Goal: Information Seeking & Learning: Learn about a topic

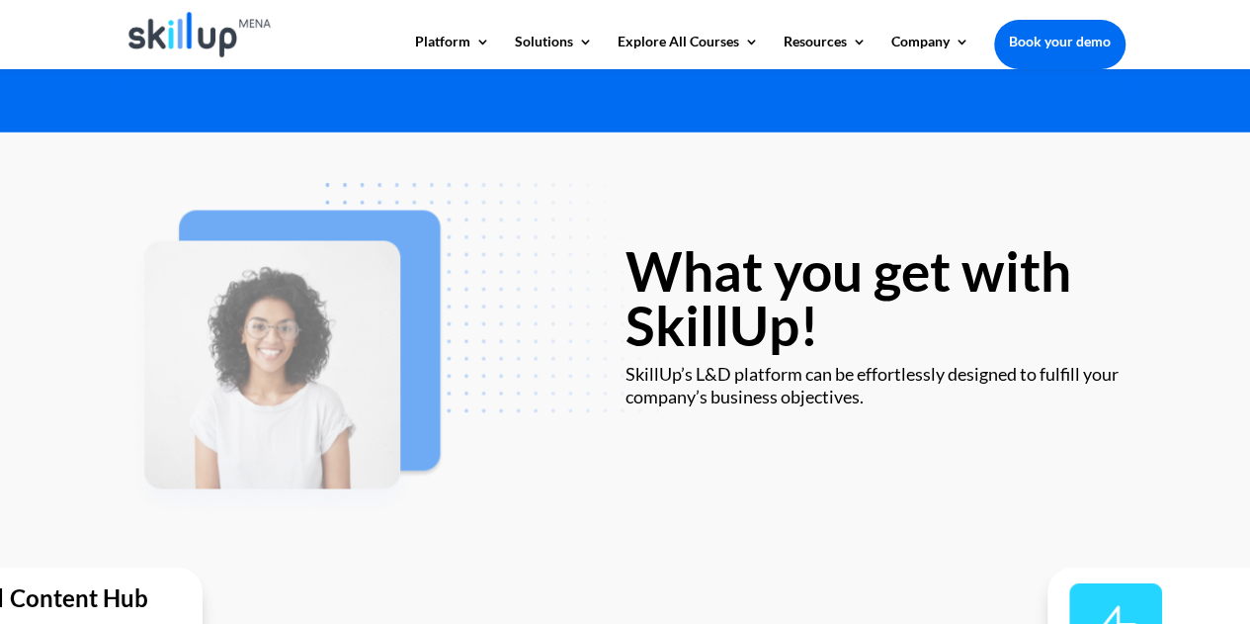
scroll to position [3262, 0]
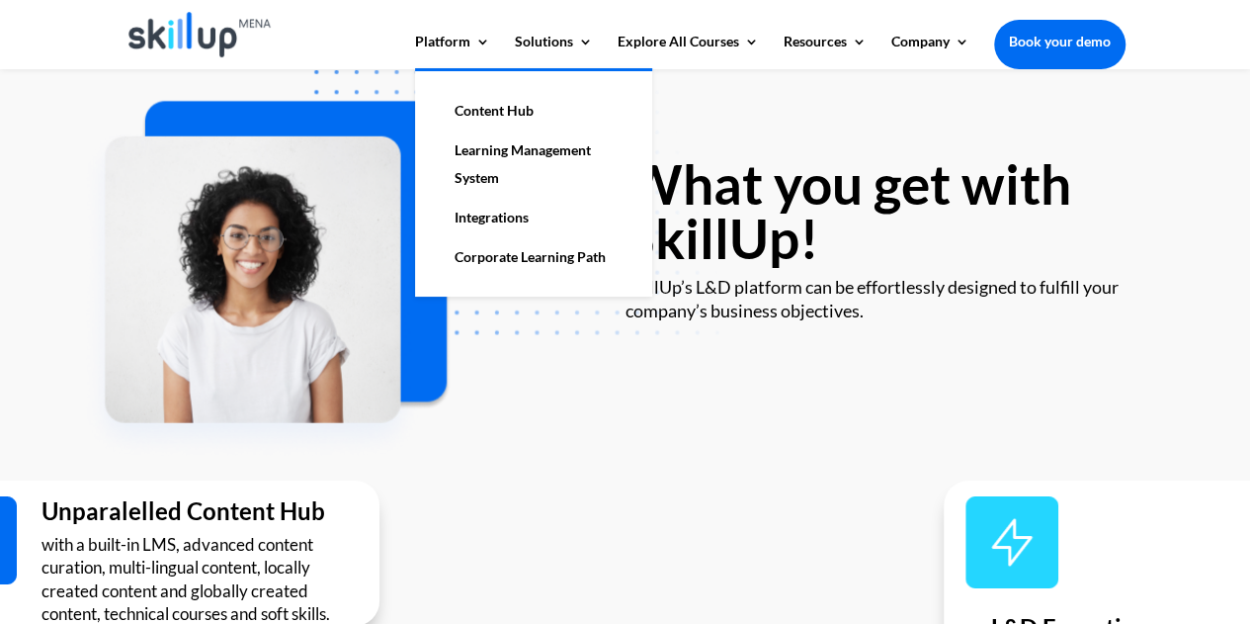
click at [514, 258] on link "Corporate Learning Path" at bounding box center [534, 257] width 198 height 40
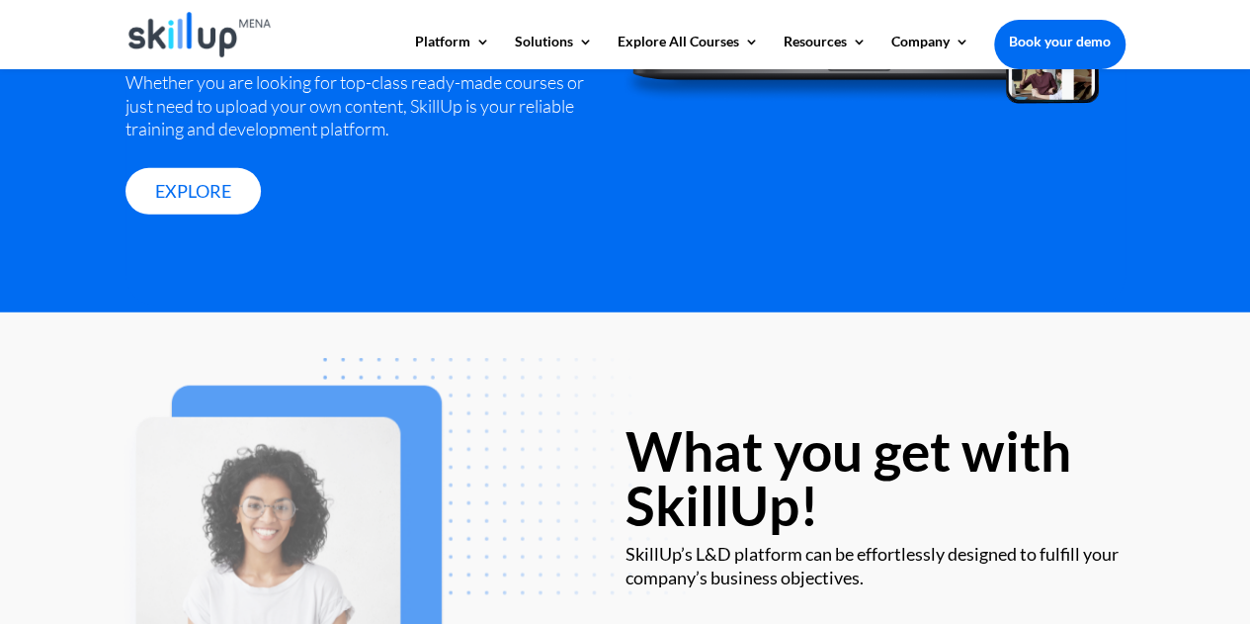
scroll to position [2352, 0]
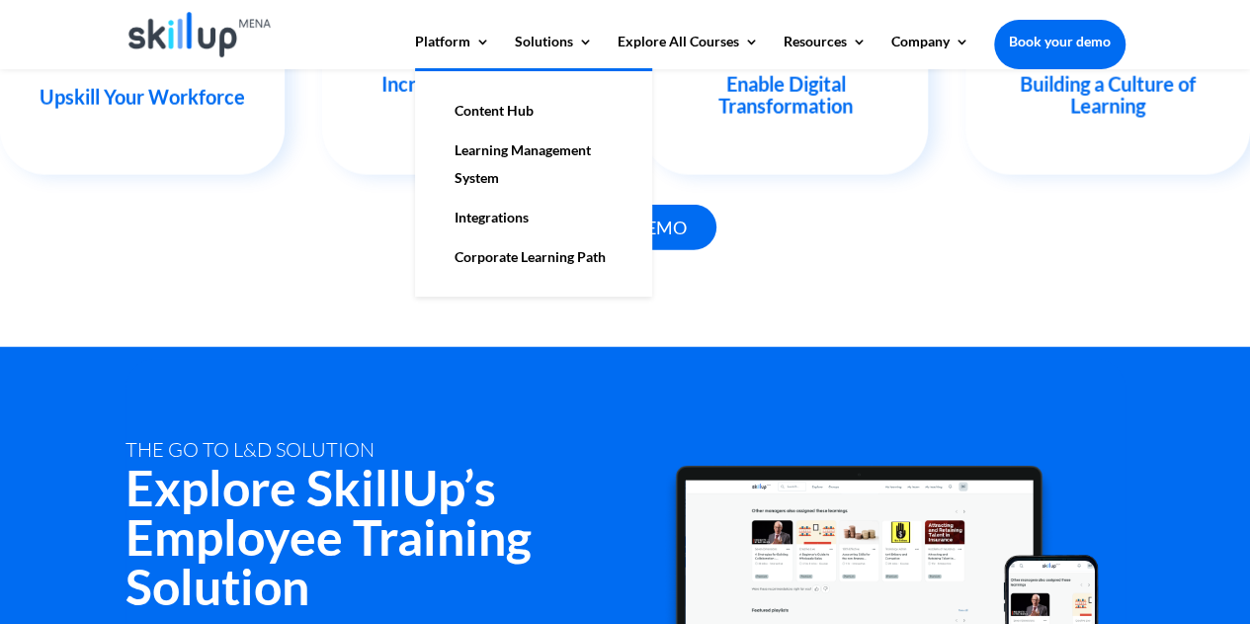
click at [478, 115] on link "Content Hub" at bounding box center [534, 111] width 198 height 40
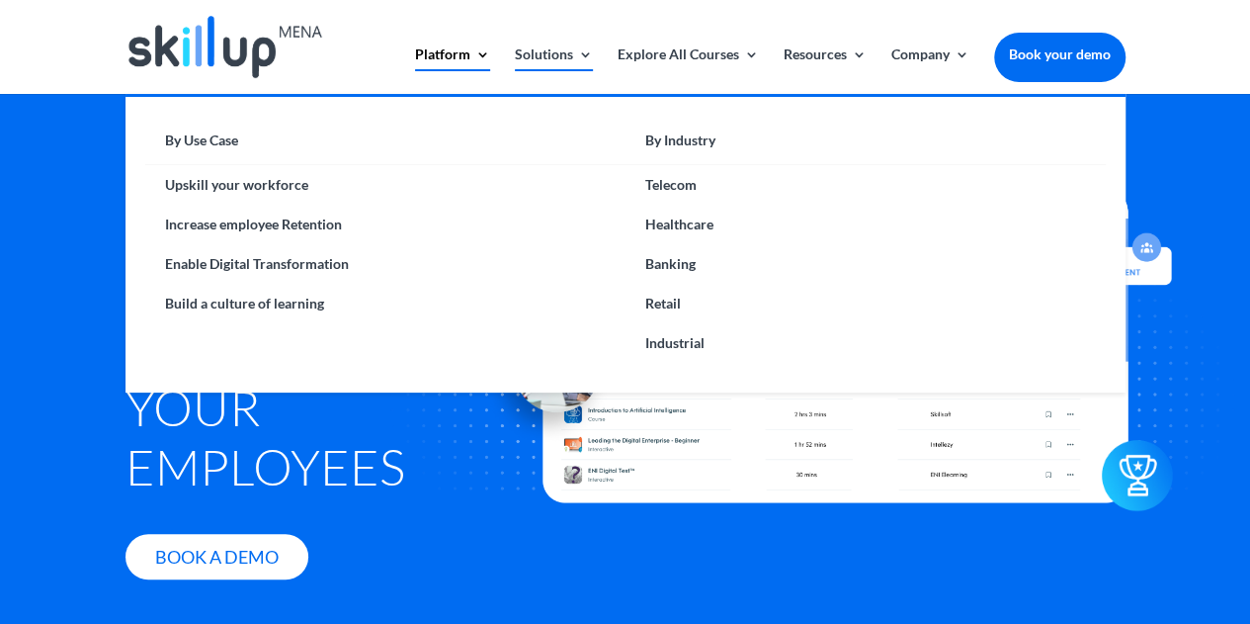
click at [585, 56] on link "Solutions" at bounding box center [554, 70] width 78 height 46
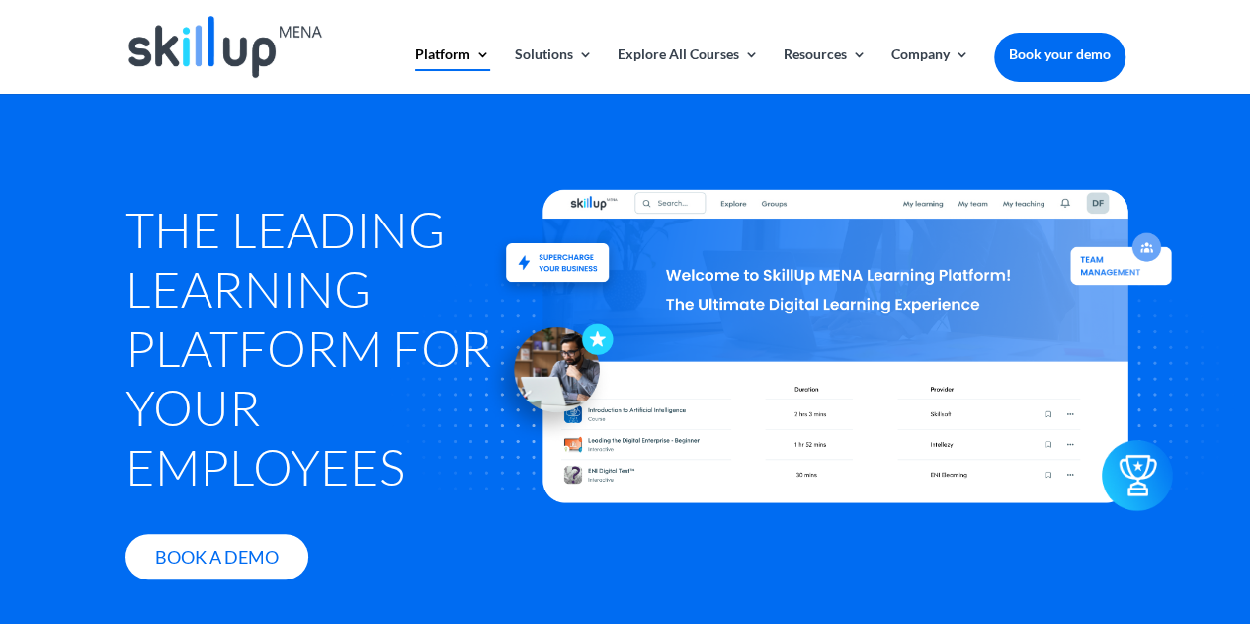
click at [1022, 55] on link "Book your demo" at bounding box center [1059, 54] width 131 height 43
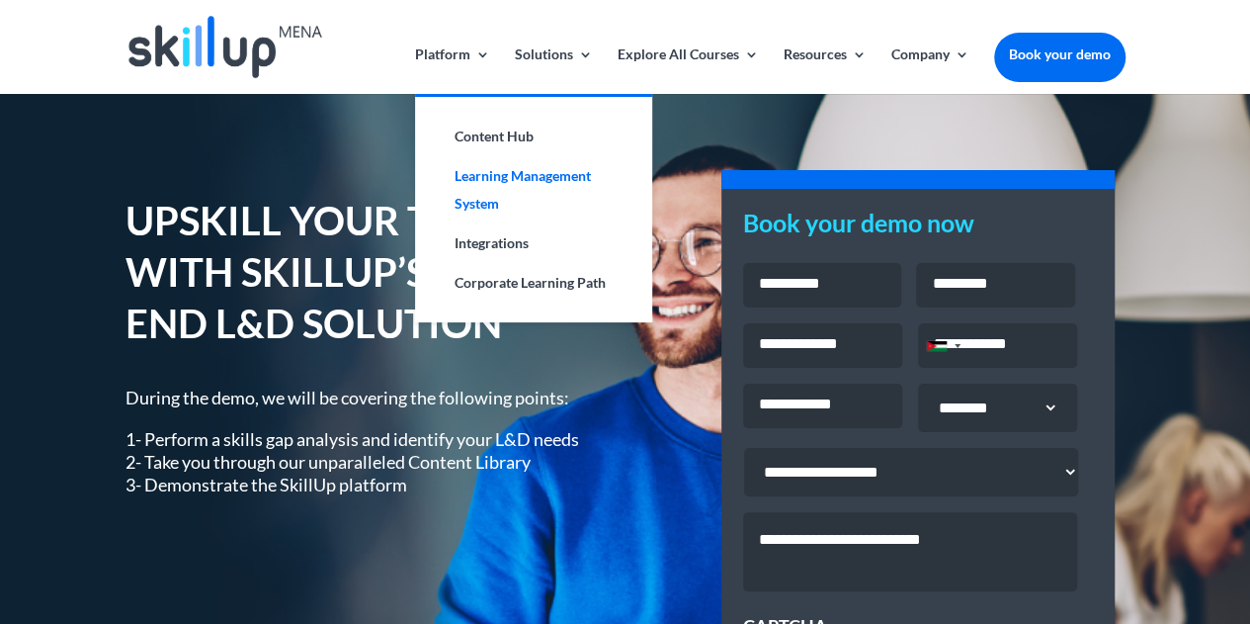
click at [473, 171] on link "Learning Management System" at bounding box center [534, 189] width 198 height 67
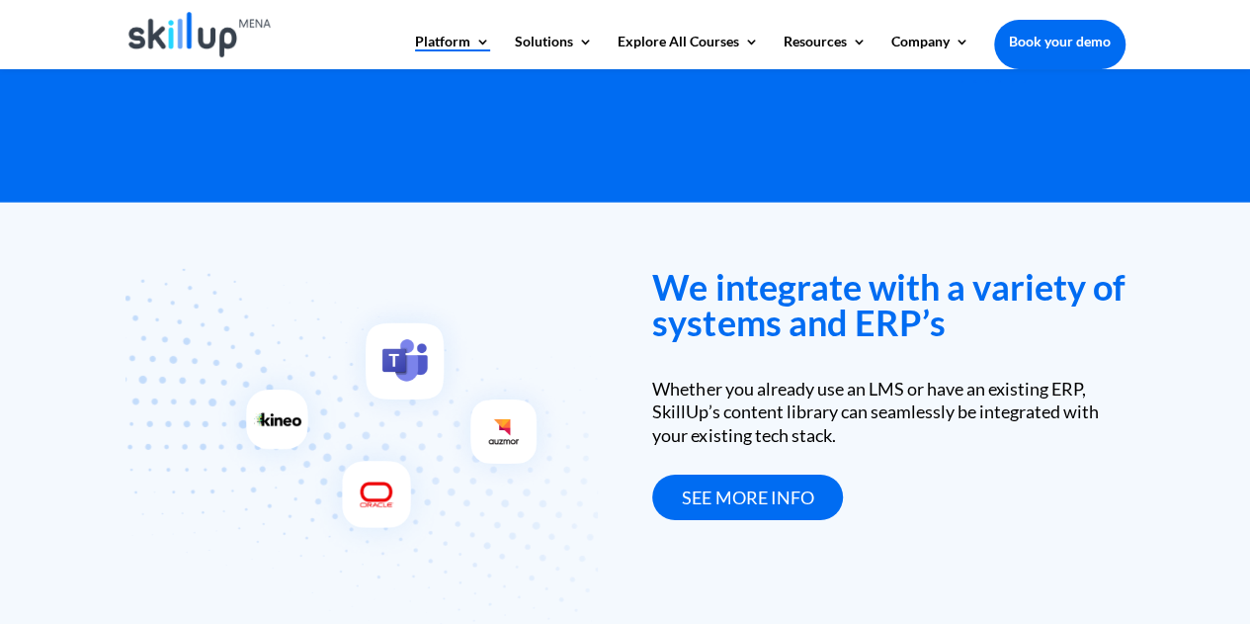
scroll to position [2602, 0]
